Goal: Check status: Check status

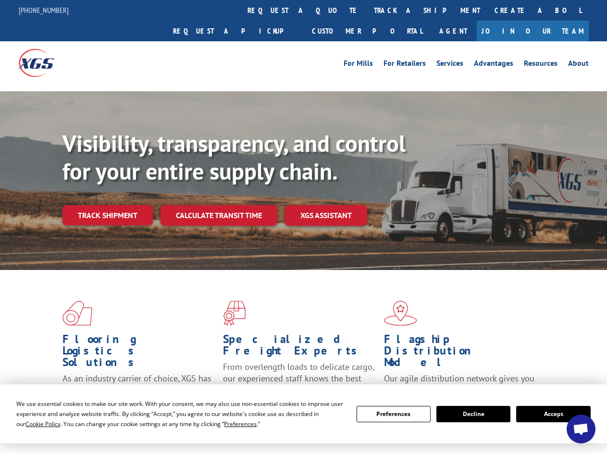
click at [303, 226] on div "Visibility, transparency, and control for your entire supply chain. Track shipm…" at bounding box center [334, 197] width 544 height 134
click at [34, 424] on span "Cookie Policy" at bounding box center [42, 424] width 35 height 8
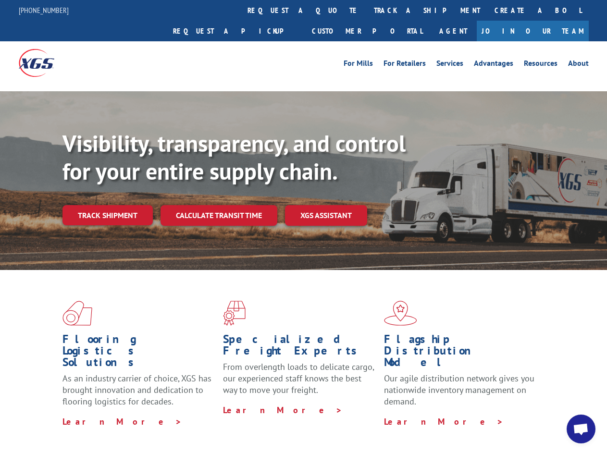
click at [231, 424] on div "Flooring Logistics Solutions As an industry carrier of choice, XGS has brought …" at bounding box center [303, 366] width 607 height 193
click at [393, 414] on div "Flooring Logistics Solutions As an industry carrier of choice, XGS has brought …" at bounding box center [303, 364] width 607 height 188
click at [473, 414] on div "Flooring Logistics Solutions As an industry carrier of choice, XGS has brought …" at bounding box center [303, 364] width 607 height 188
click at [553, 414] on div "Flooring Logistics Solutions As an industry carrier of choice, XGS has brought …" at bounding box center [303, 364] width 607 height 188
click at [303, 226] on div "Visibility, transparency, and control for your entire supply chain. Track shipm…" at bounding box center [334, 197] width 544 height 134
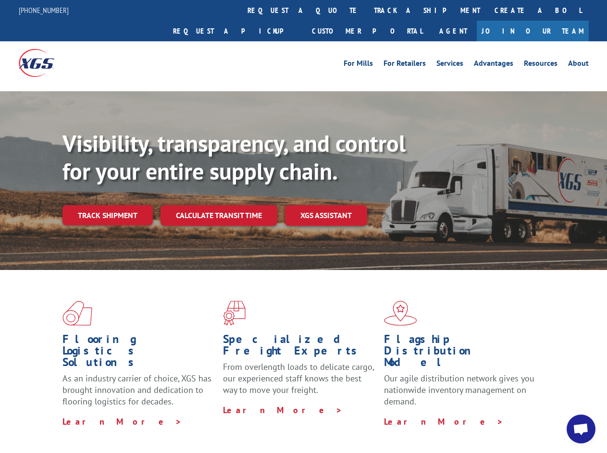
click at [367, 10] on link "track a shipment" at bounding box center [427, 10] width 121 height 21
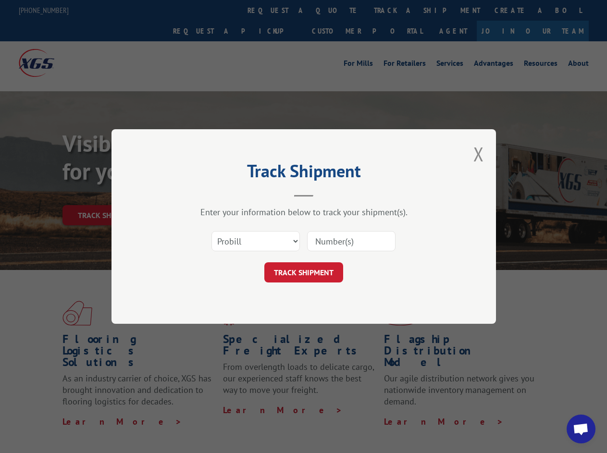
click at [335, 10] on div "Track Shipment Enter your information below to track your shipment(s). Select c…" at bounding box center [303, 226] width 607 height 453
click at [395, 10] on div "Track Shipment Enter your information below to track your shipment(s). Select c…" at bounding box center [303, 226] width 607 height 453
